Goal: Transaction & Acquisition: Purchase product/service

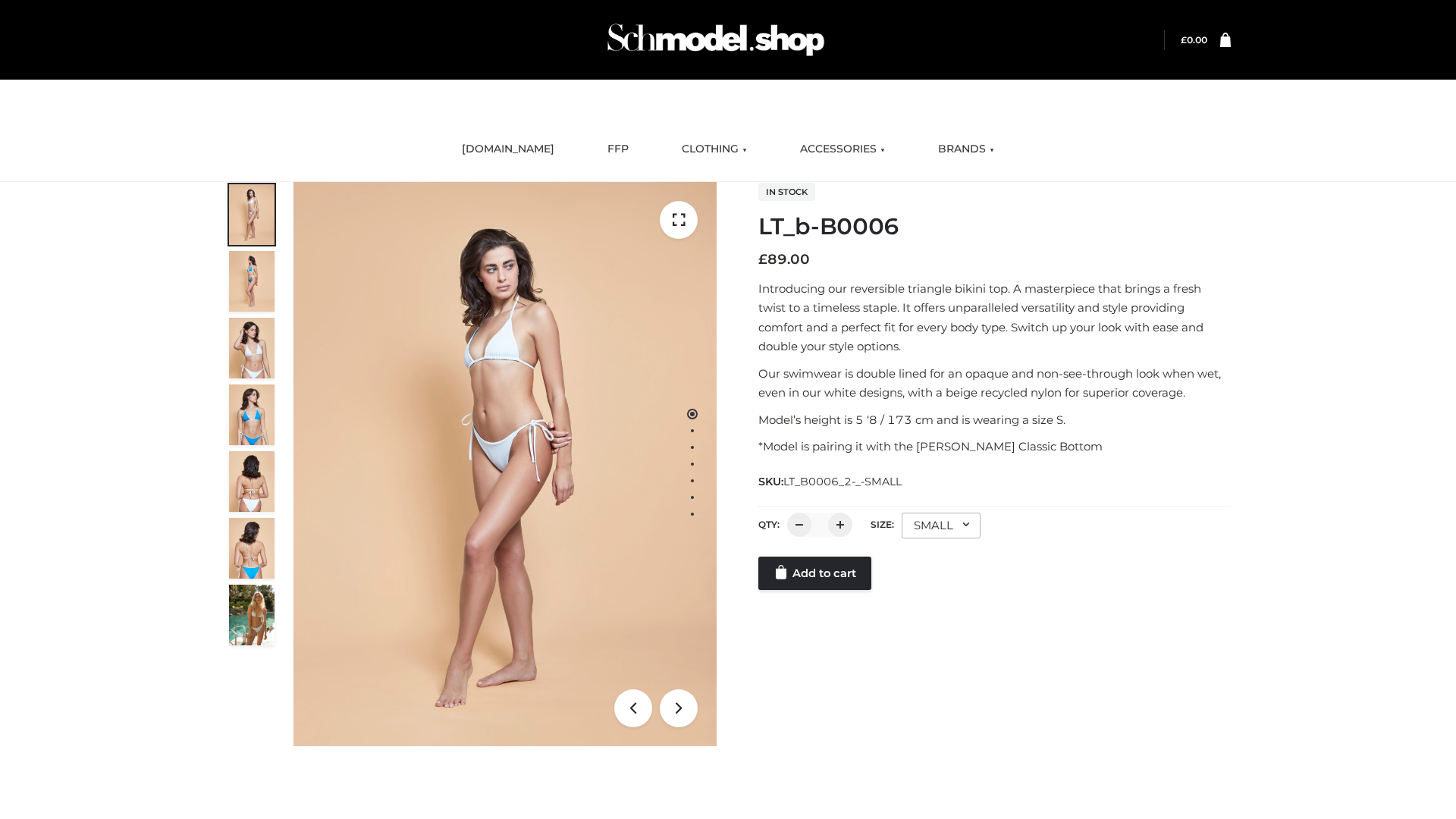
click at [816, 574] on link "Add to cart" at bounding box center [814, 574] width 113 height 33
